Goal: Information Seeking & Learning: Learn about a topic

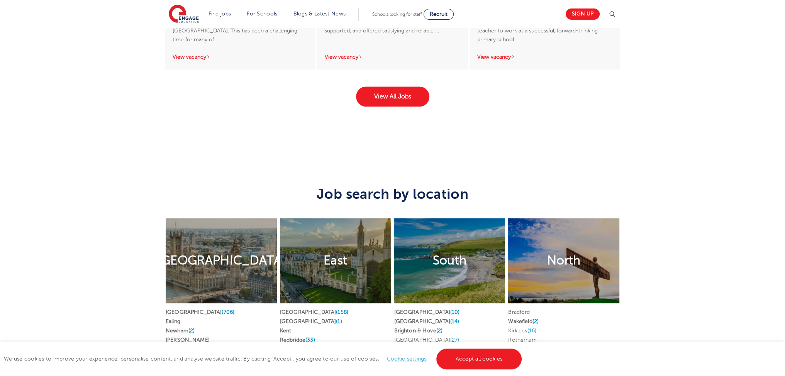
scroll to position [1470, 0]
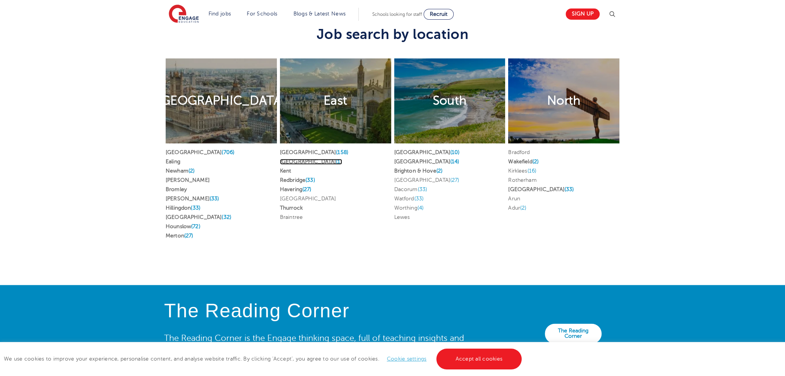
click at [291, 159] on link "Essex (1)" at bounding box center [311, 162] width 62 height 6
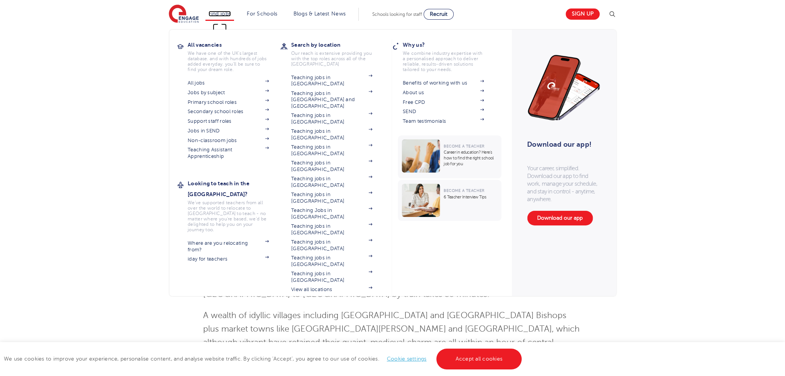
click at [223, 14] on link "Find jobs" at bounding box center [219, 14] width 23 height 6
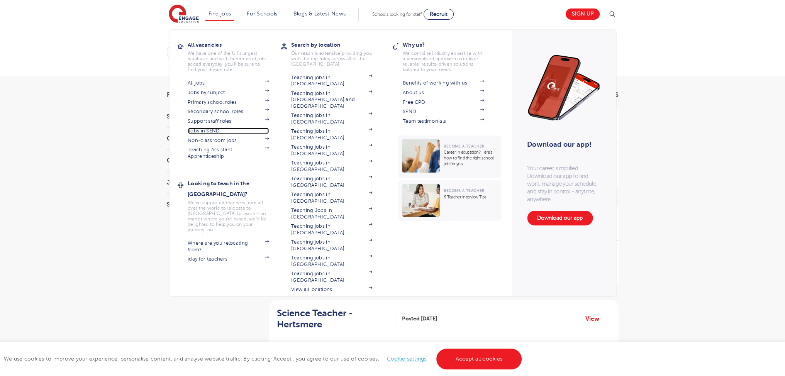
click at [208, 129] on link "Jobs in SEND" at bounding box center [228, 131] width 81 height 6
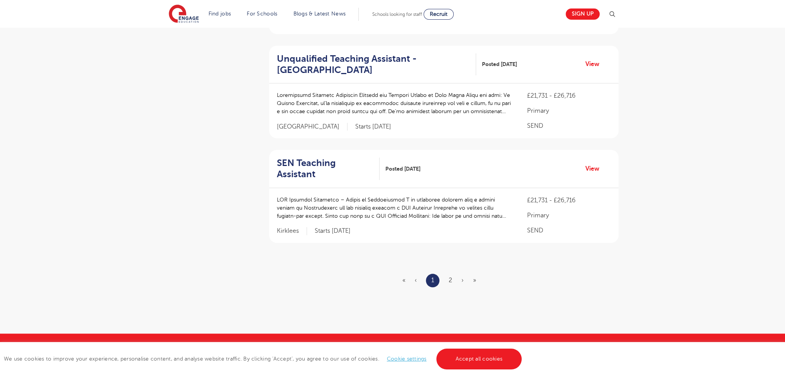
scroll to position [1032, 0]
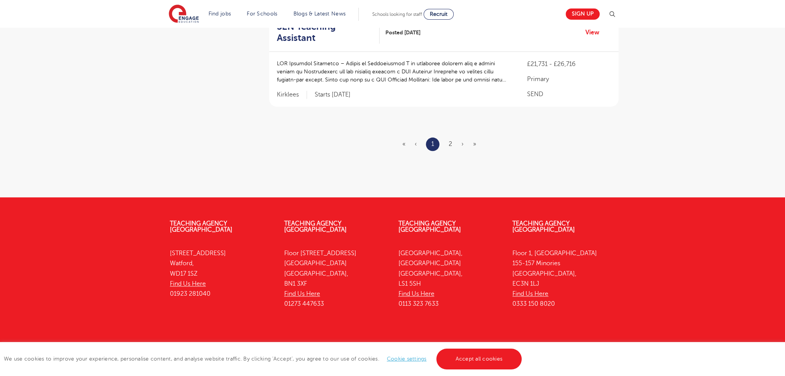
click at [446, 137] on ul "« ‹ 1 2 › »" at bounding box center [443, 144] width 83 height 14
click at [450, 140] on link "2" at bounding box center [449, 143] width 3 height 7
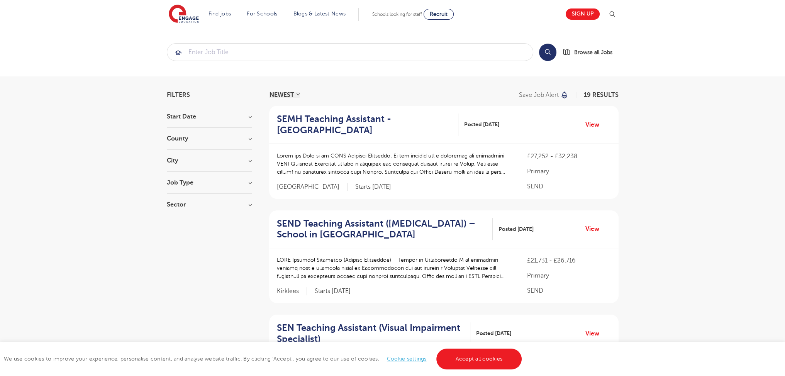
click at [178, 184] on h3 "Job Type" at bounding box center [209, 182] width 85 height 6
click at [178, 211] on label "Daily Supply 26" at bounding box center [201, 210] width 47 height 10
click at [178, 211] on input "Daily Supply 26" at bounding box center [180, 209] width 5 height 5
checkbox input "true"
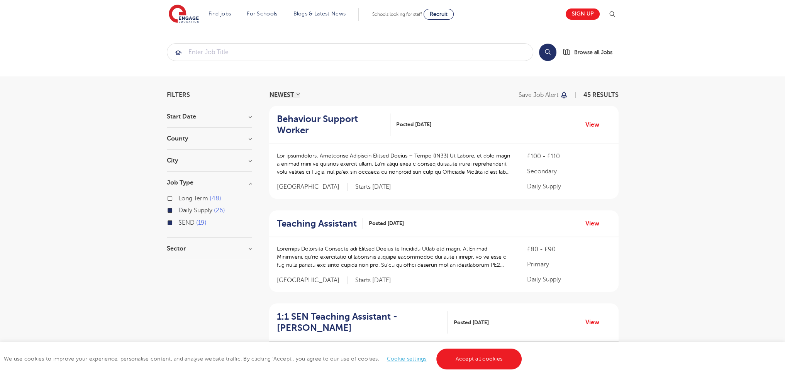
click at [178, 223] on label "SEND 19" at bounding box center [192, 223] width 28 height 10
click at [178, 223] on input "SEND 19" at bounding box center [180, 221] width 5 height 5
checkbox input "false"
click at [171, 159] on h3 "City" at bounding box center [209, 160] width 85 height 6
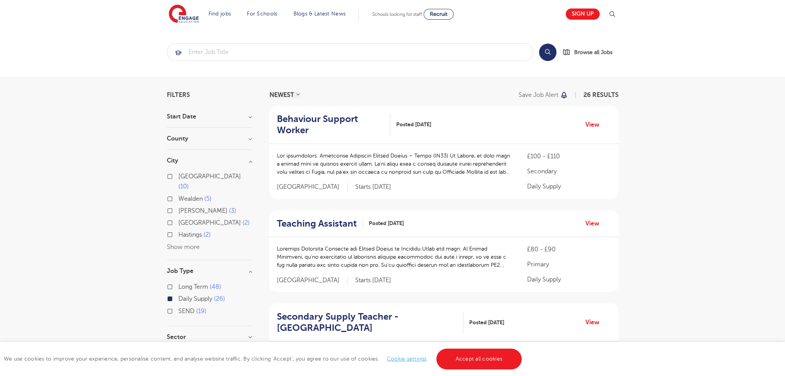
click at [180, 138] on h3 "County" at bounding box center [209, 138] width 85 height 6
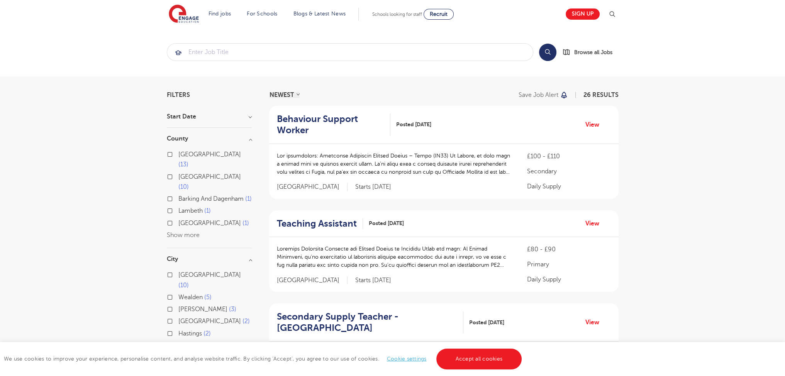
click at [178, 194] on label "Barking And Dagenham 1" at bounding box center [214, 199] width 73 height 10
click at [178, 195] on input "Barking And Dagenham 1" at bounding box center [180, 197] width 5 height 5
checkbox input "true"
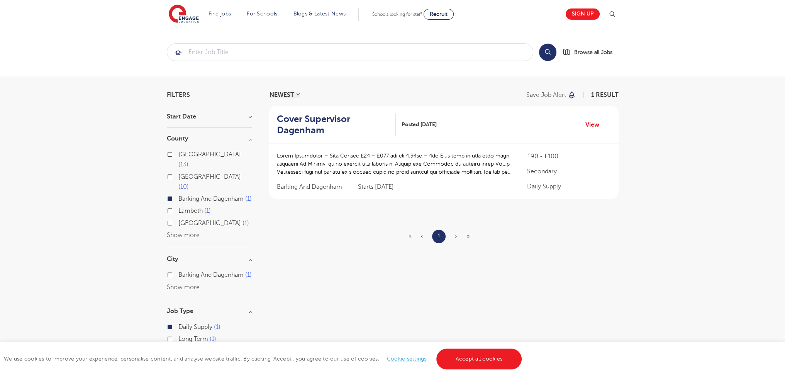
click at [178, 153] on label "East Sussex 13" at bounding box center [214, 159] width 73 height 20
click at [178, 153] on input "East Sussex 13" at bounding box center [180, 153] width 5 height 5
checkbox input "true"
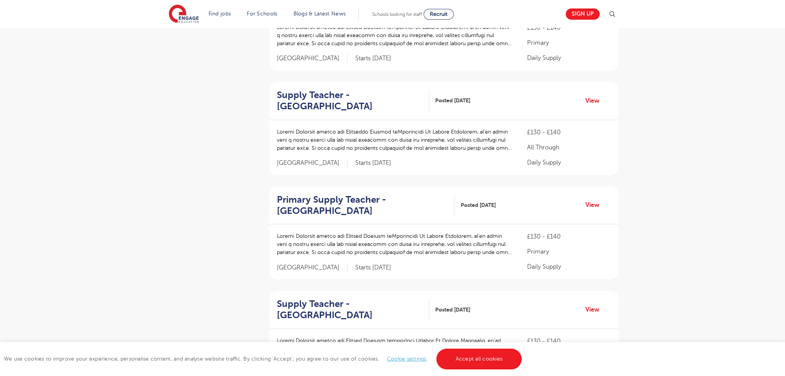
scroll to position [849, 0]
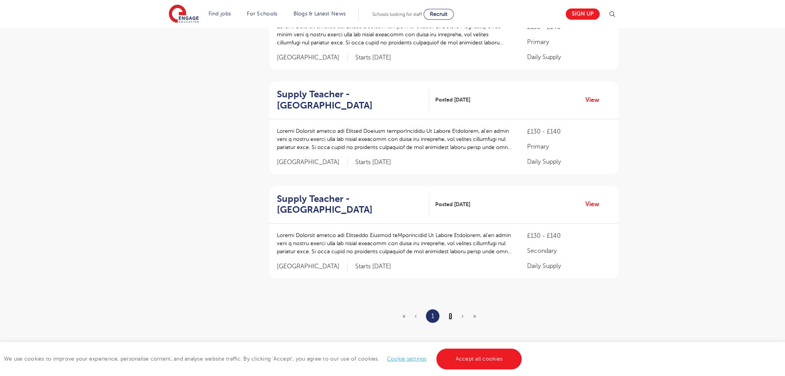
click at [451, 316] on link "2" at bounding box center [449, 316] width 3 height 7
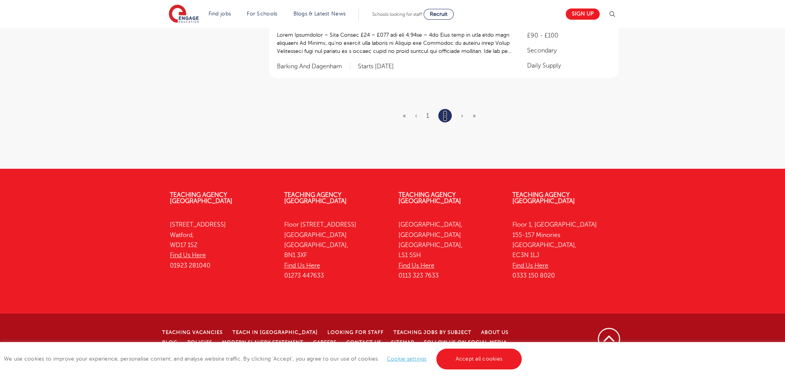
scroll to position [0, 0]
